Goal: Task Accomplishment & Management: Manage account settings

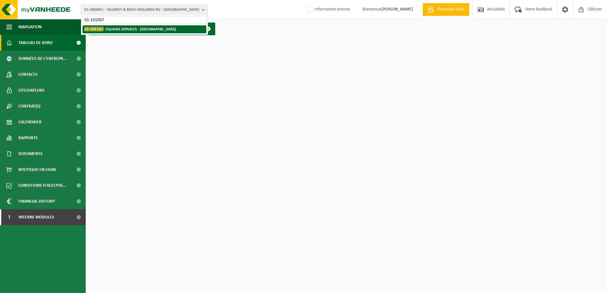
type input "01-101507"
click at [128, 27] on strong "01-101507 - EQUANS SERVICES - BRUXELLES" at bounding box center [129, 29] width 91 height 5
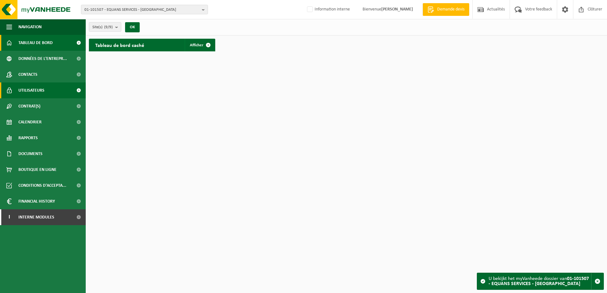
click at [30, 88] on span "Utilisateurs" at bounding box center [31, 91] width 26 height 16
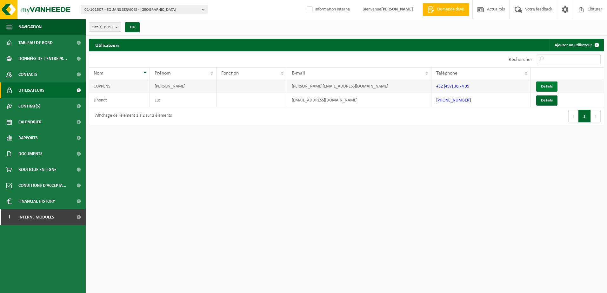
click at [546, 85] on link "Détails" at bounding box center [546, 87] width 21 height 10
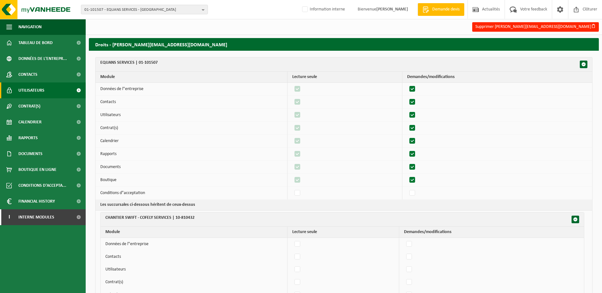
click at [29, 93] on span "Utilisateurs" at bounding box center [31, 91] width 26 height 16
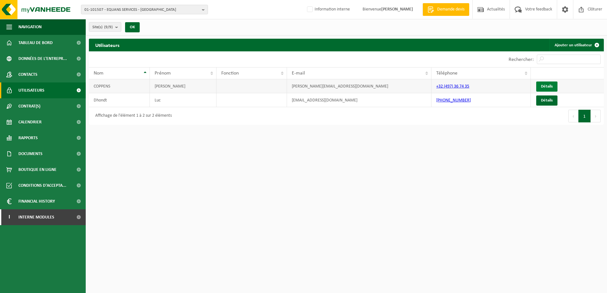
click at [545, 87] on link "Détails" at bounding box center [546, 87] width 21 height 10
